Goal: Task Accomplishment & Management: Use online tool/utility

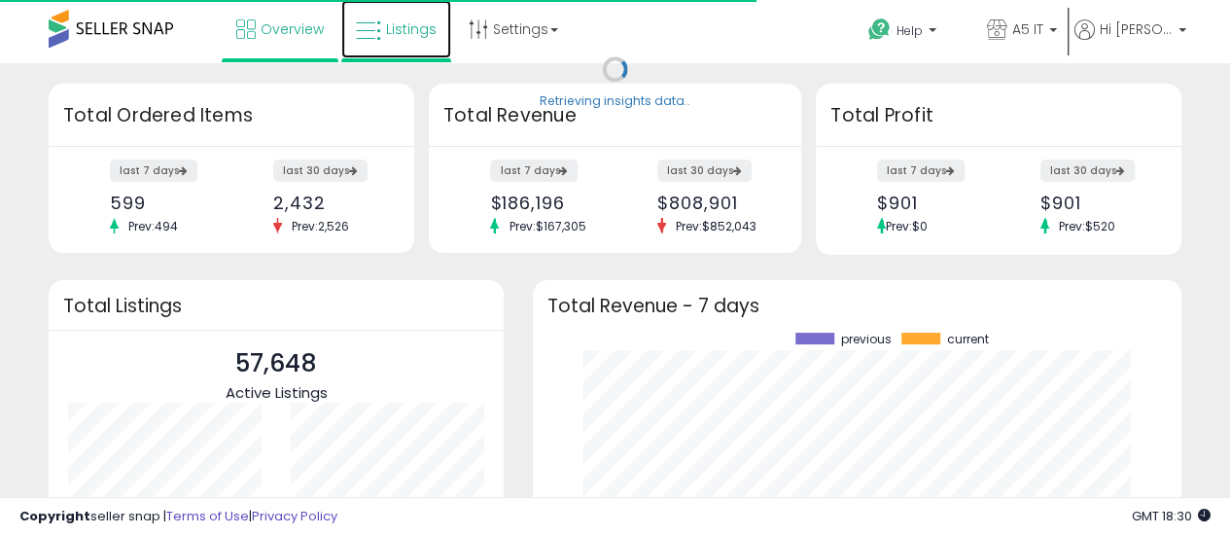
click at [399, 13] on link "Listings" at bounding box center [396, 29] width 110 height 58
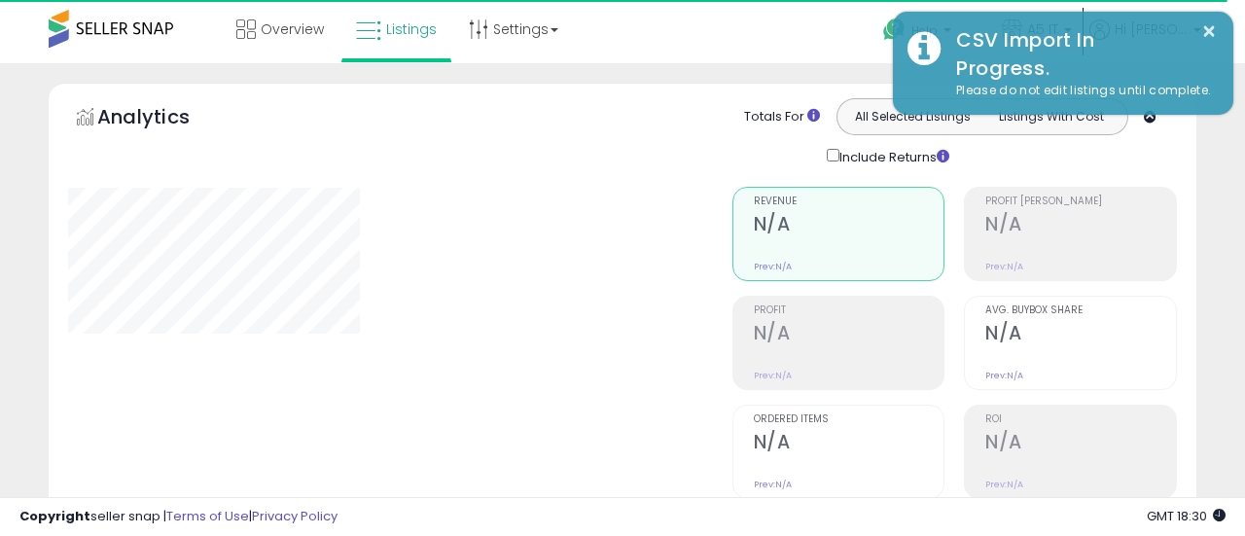
type input "*******"
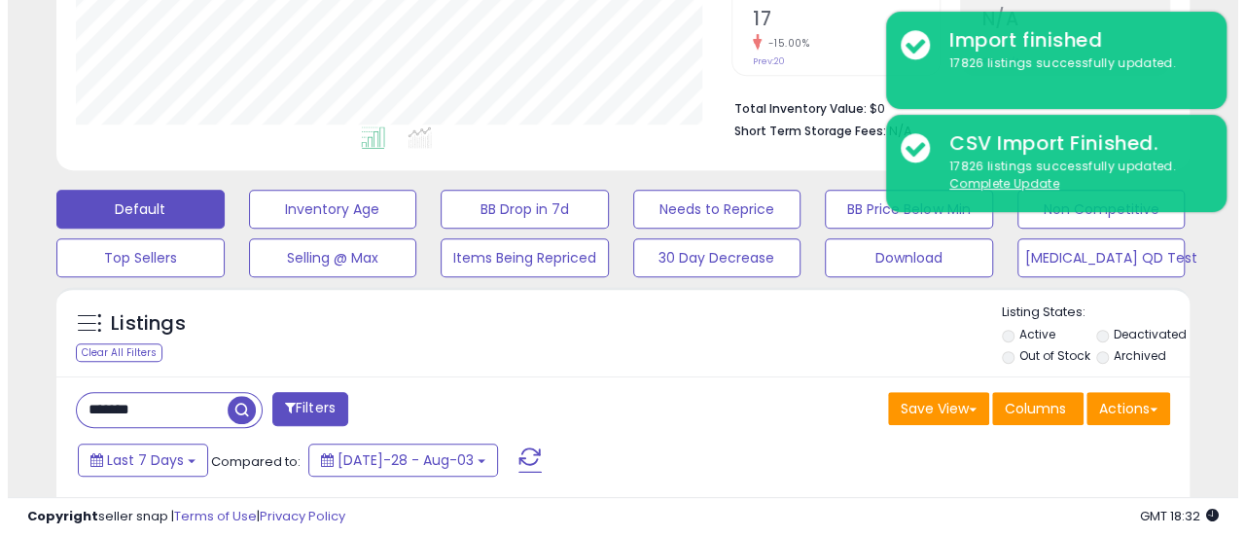
scroll to position [431, 0]
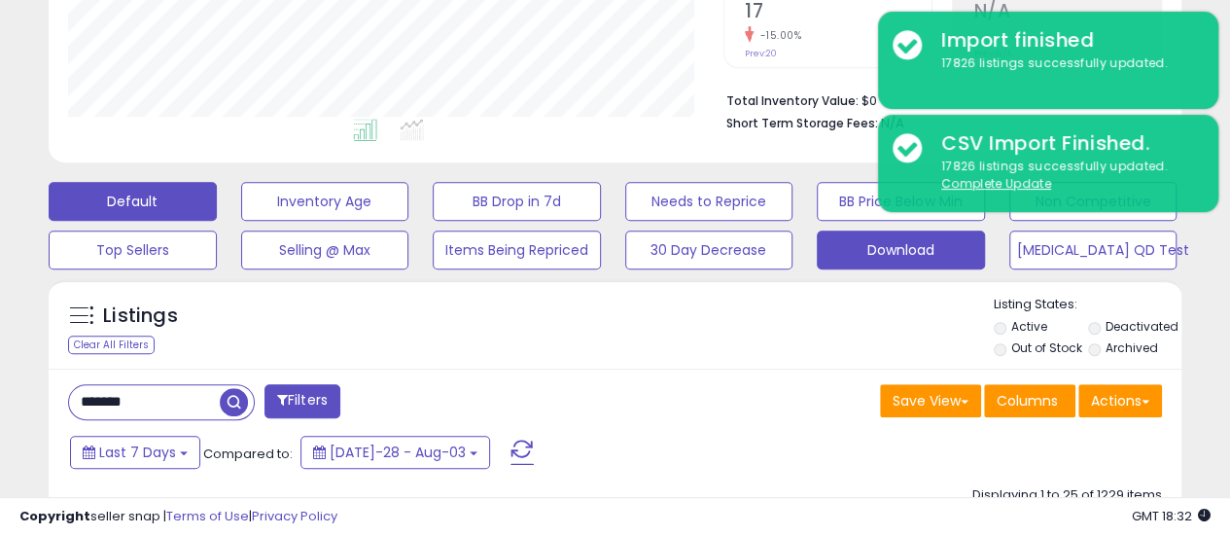
click at [409, 221] on button "Download" at bounding box center [325, 201] width 168 height 39
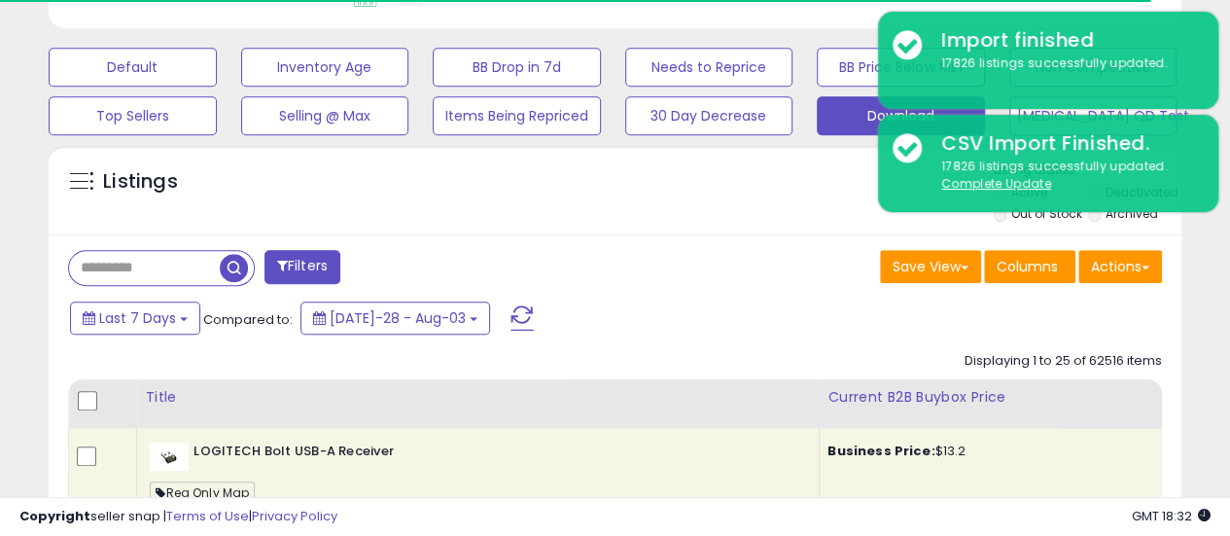
scroll to position [604, 0]
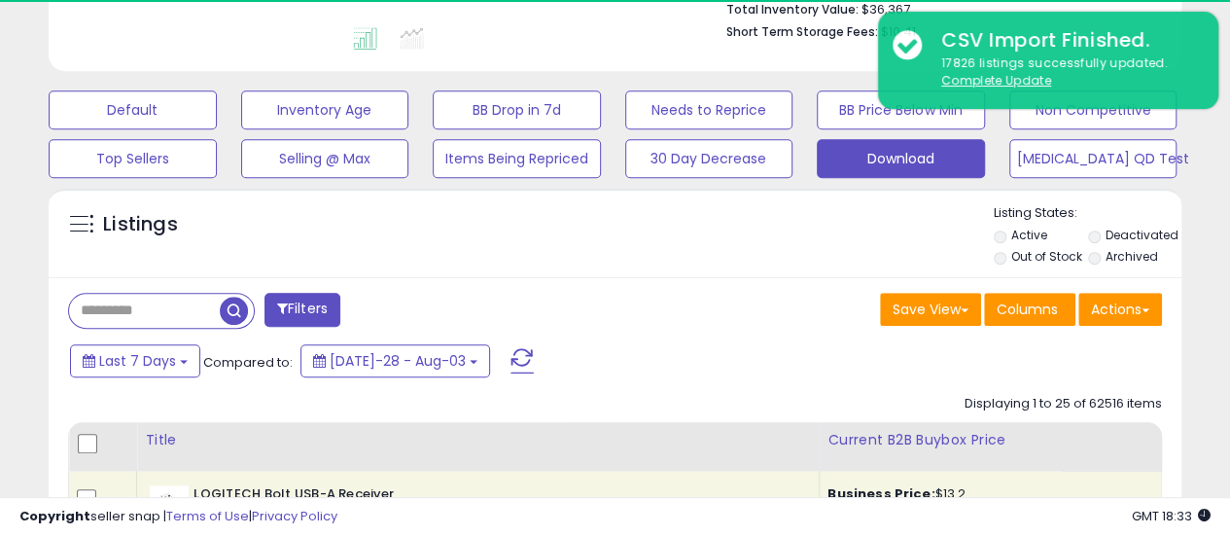
scroll to position [523, 0]
click at [1127, 311] on button "Actions" at bounding box center [1120, 308] width 84 height 33
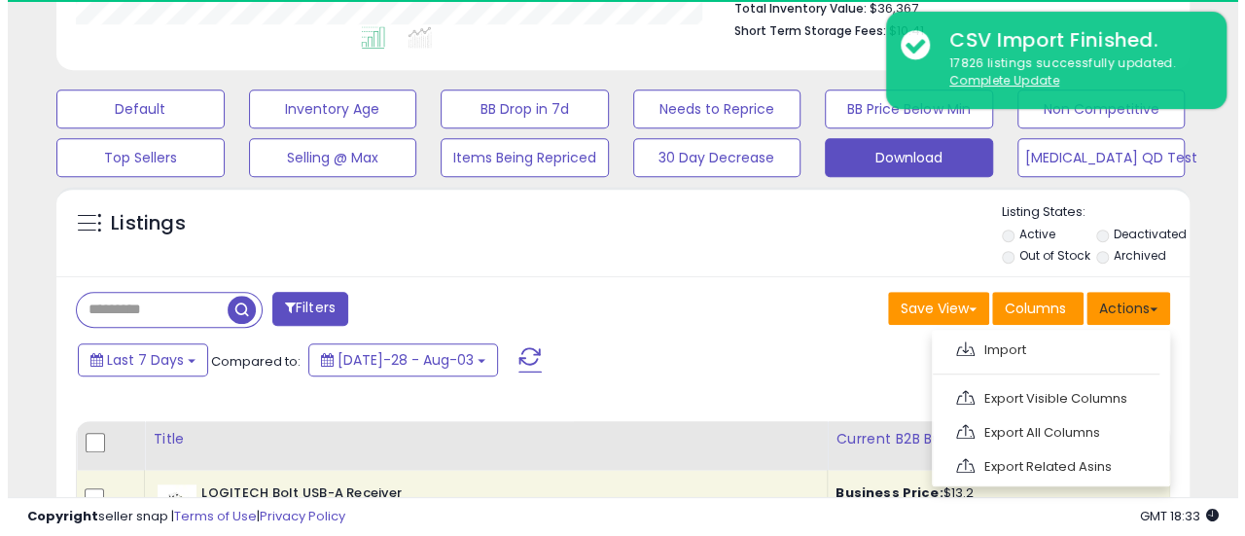
scroll to position [399, 655]
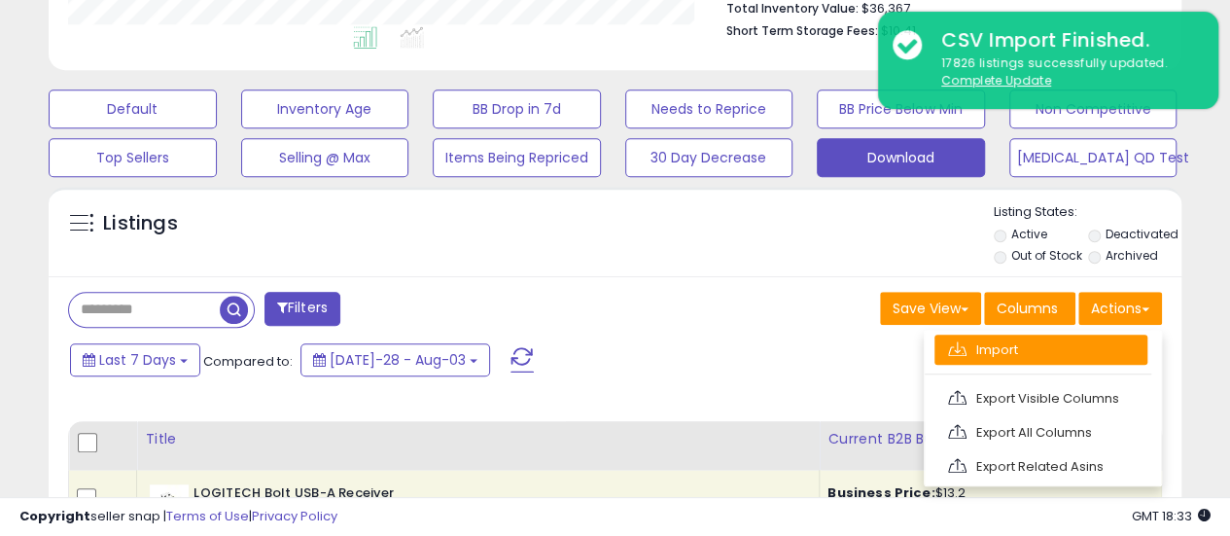
click at [1013, 361] on link "Import" at bounding box center [1040, 349] width 213 height 30
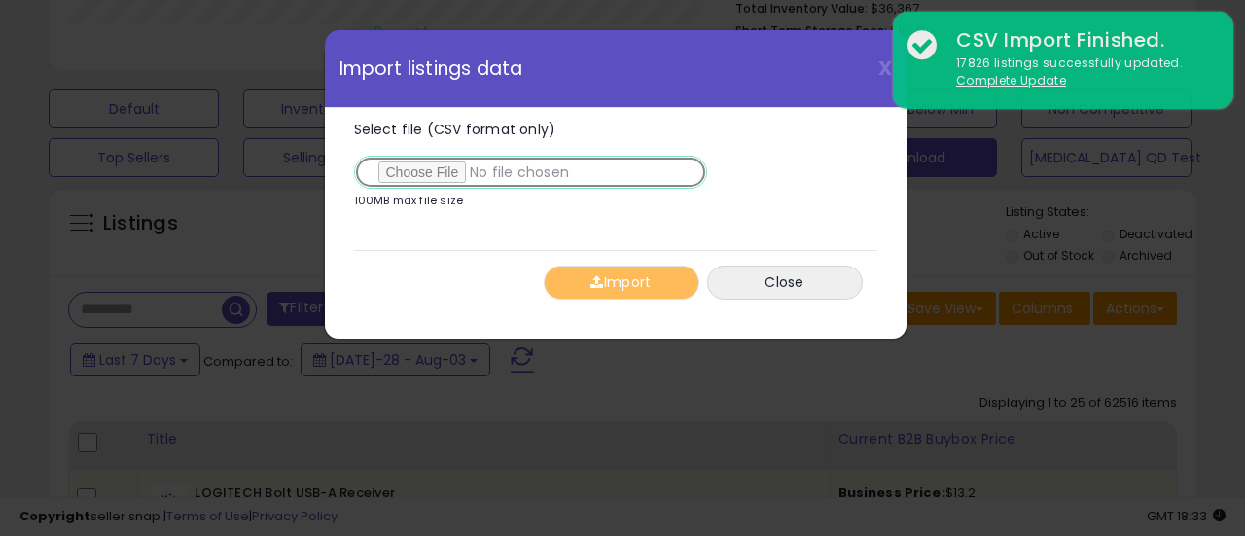
click at [422, 174] on input "Select file (CSV format only)" at bounding box center [530, 172] width 353 height 33
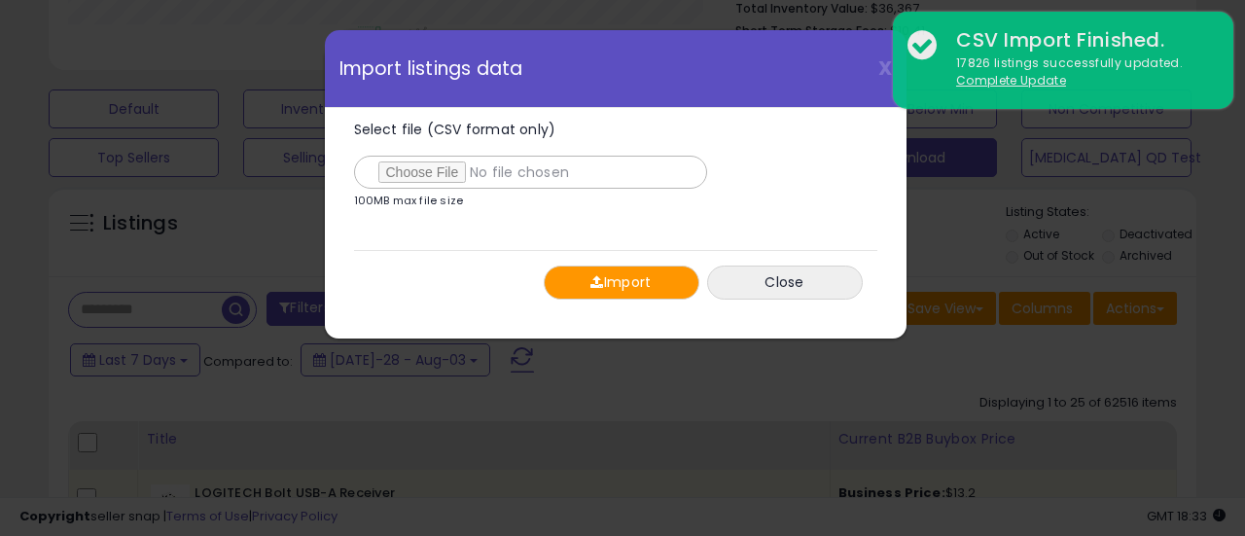
click at [613, 283] on button "Import" at bounding box center [622, 282] width 156 height 34
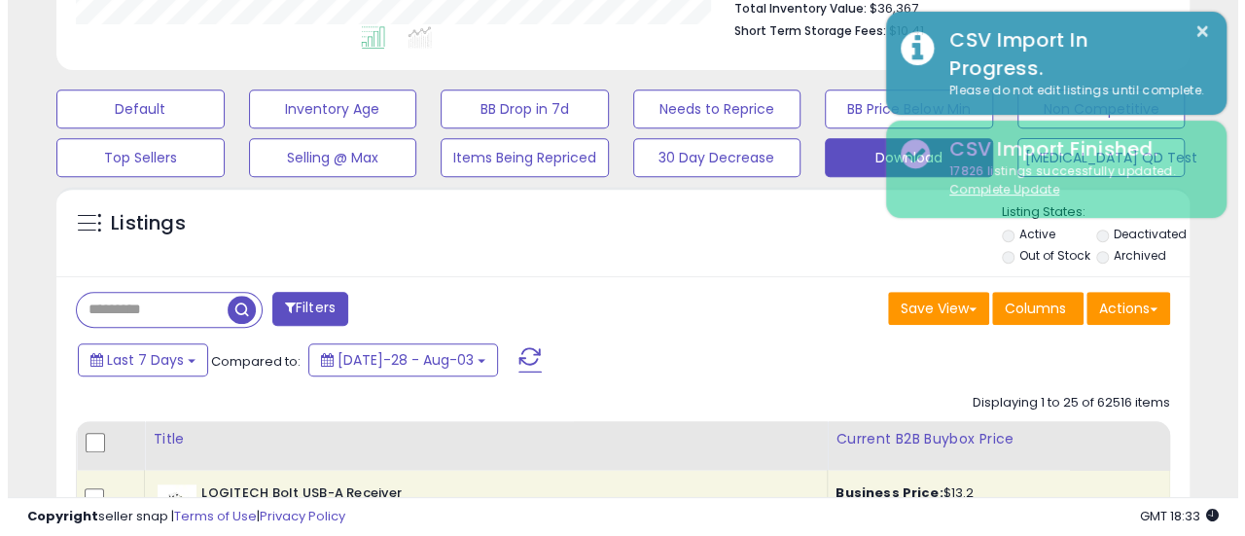
scroll to position [971973, 971716]
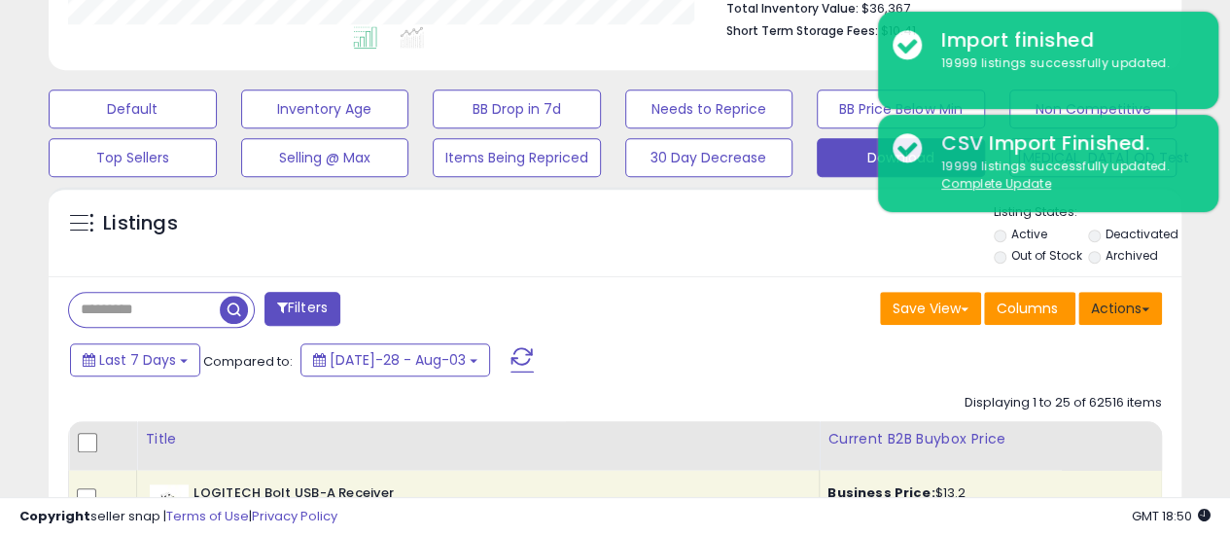
click at [1091, 297] on button "Actions" at bounding box center [1120, 308] width 84 height 33
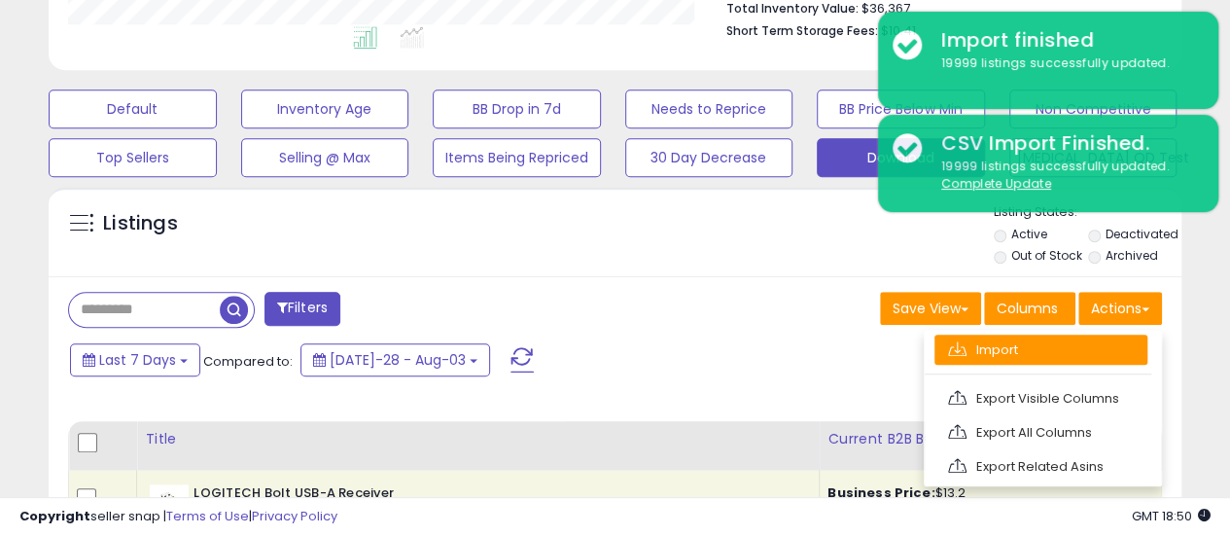
click at [1023, 335] on link "Import" at bounding box center [1040, 349] width 213 height 30
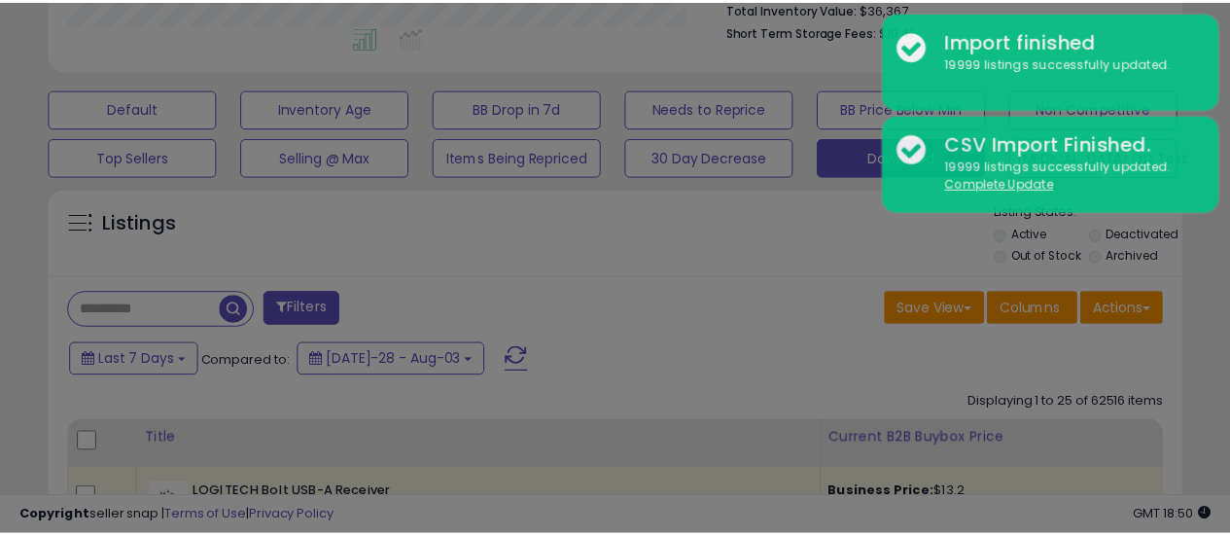
scroll to position [399, 663]
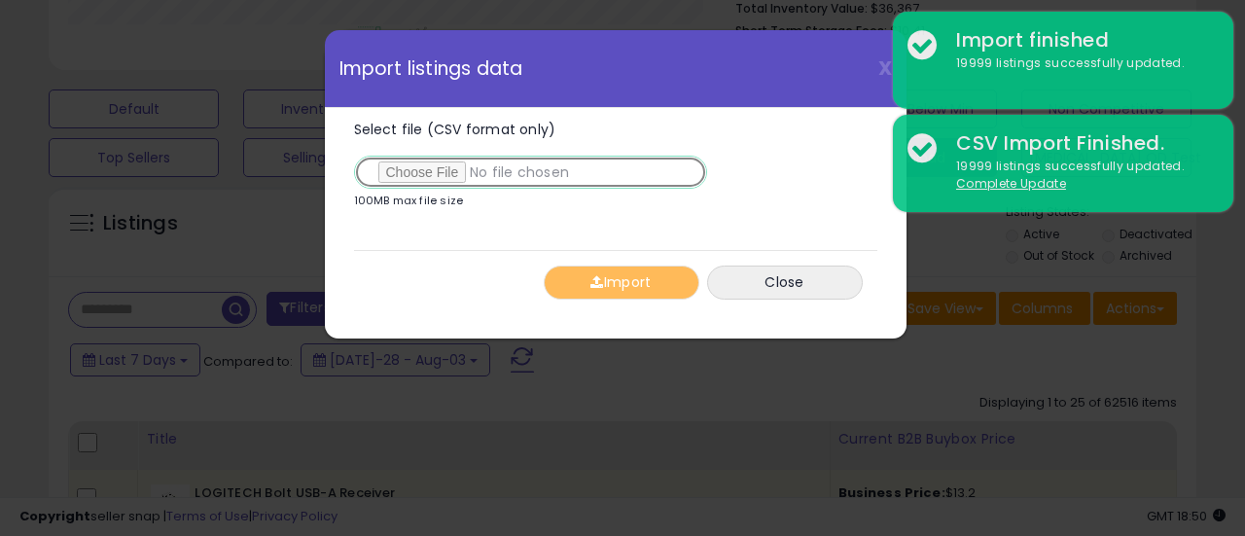
click at [428, 164] on input "Select file (CSV format only)" at bounding box center [530, 172] width 353 height 33
type input "**********"
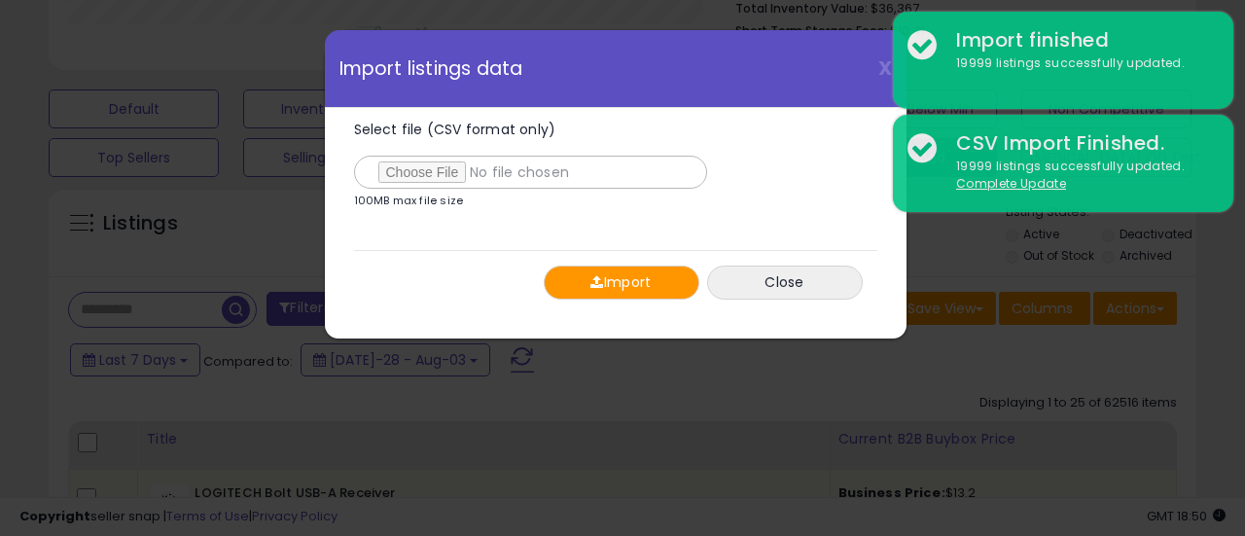
click at [628, 266] on button "Import" at bounding box center [622, 282] width 156 height 34
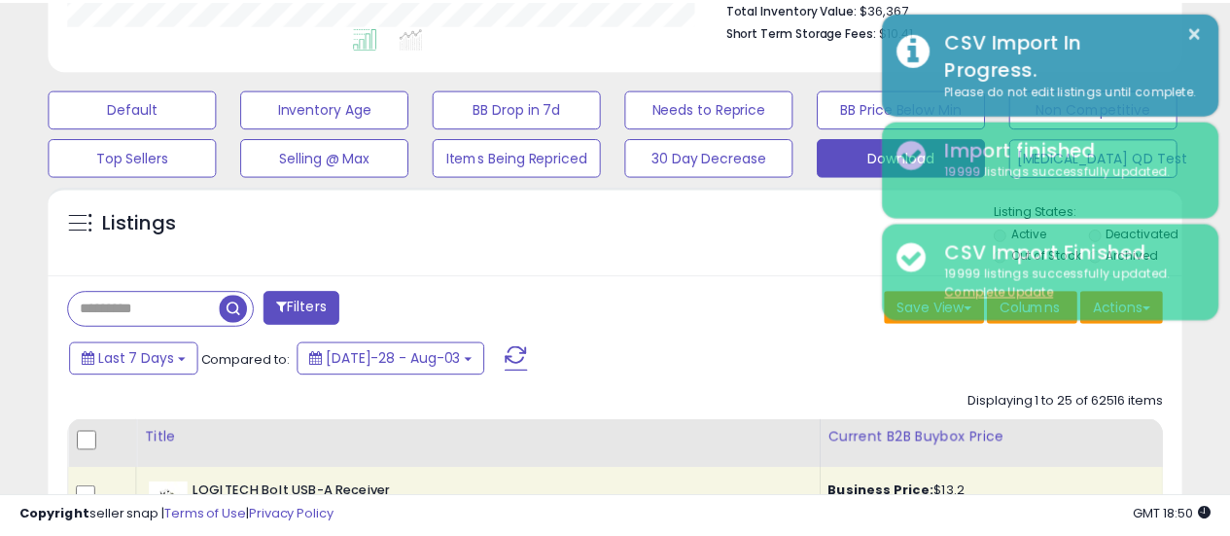
scroll to position [971973, 971716]
